Goal: Register for event/course

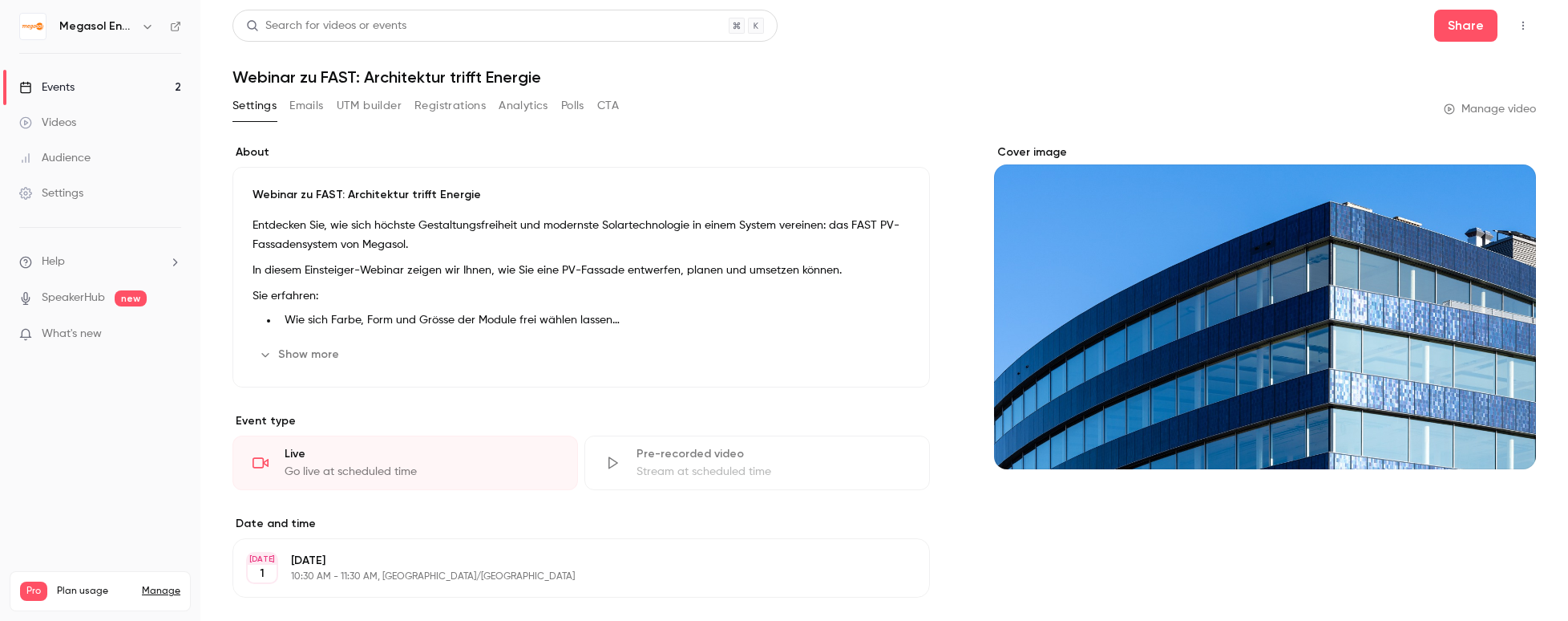
click at [106, 83] on link "Events 2" at bounding box center [100, 87] width 201 height 35
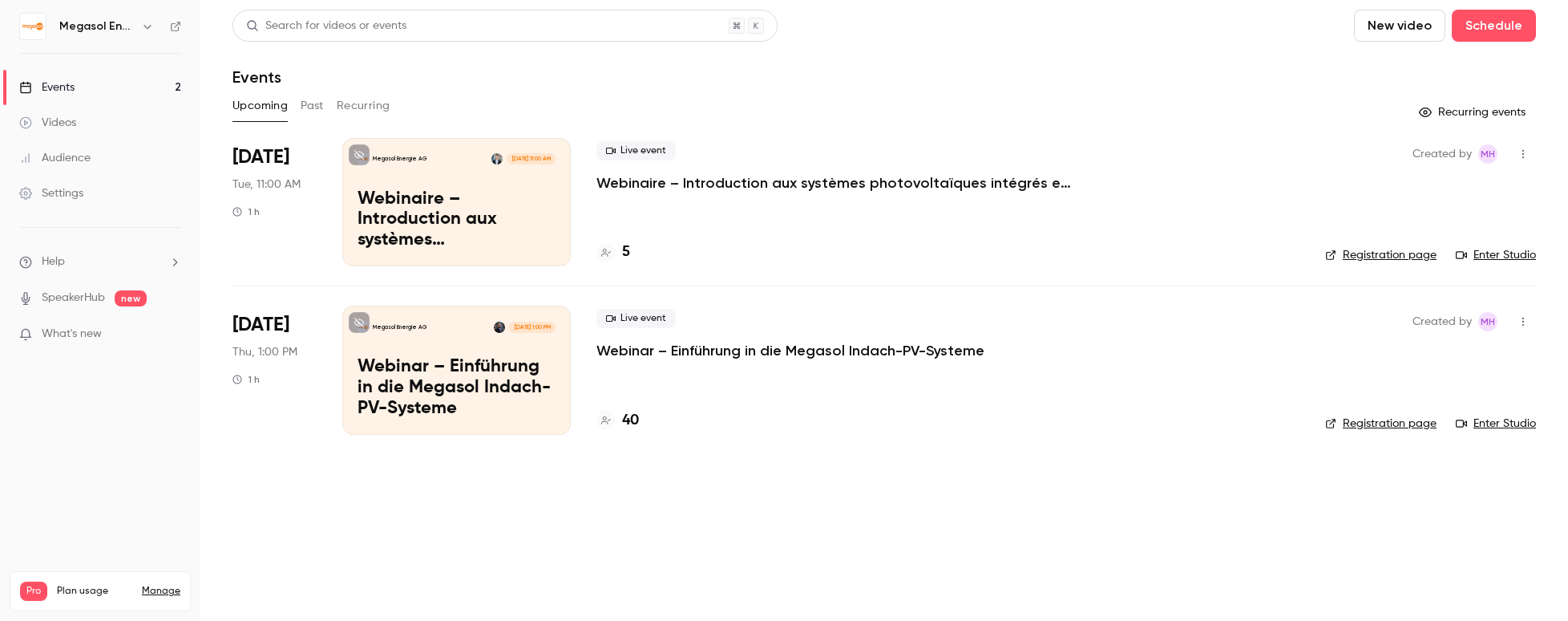
click at [466, 372] on p "Webinar – Einführung in die Megasol Indach-PV-Systeme" at bounding box center [457, 388] width 198 height 62
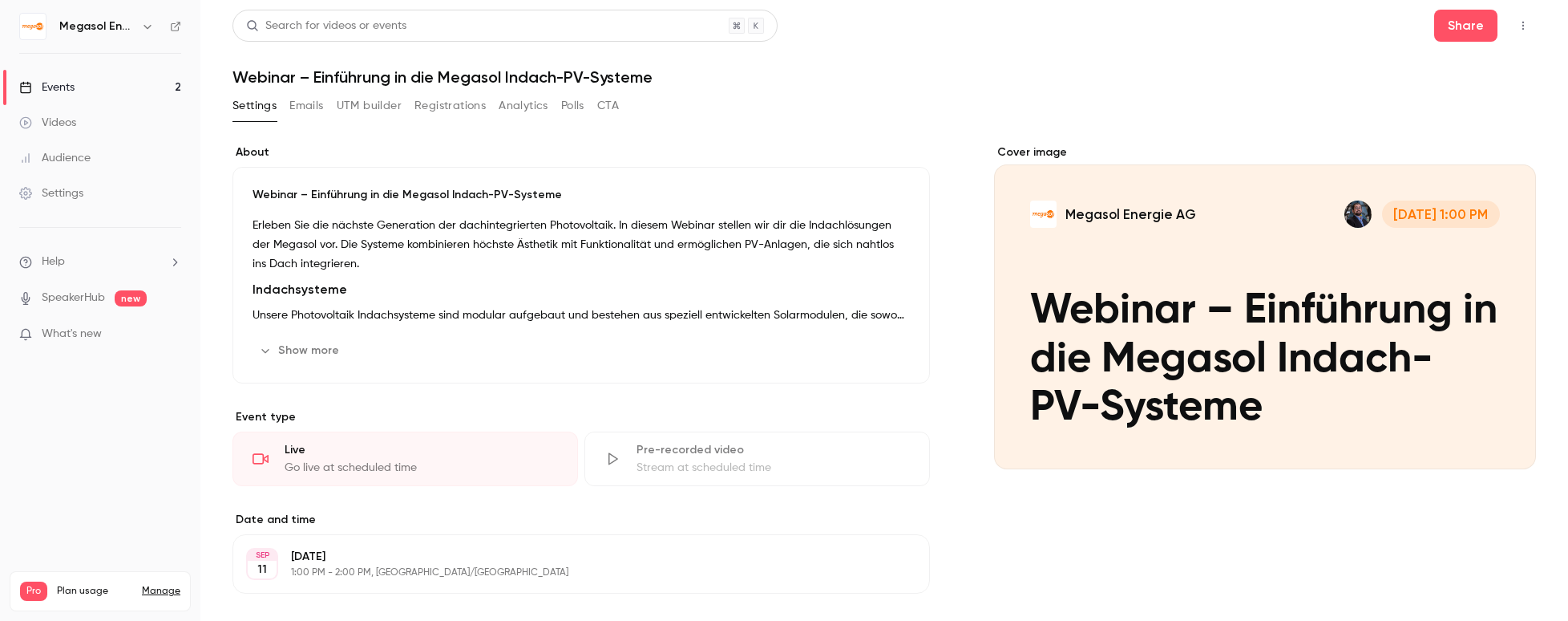
click at [64, 77] on link "Events 2" at bounding box center [100, 87] width 201 height 35
